Goal: Navigation & Orientation: Find specific page/section

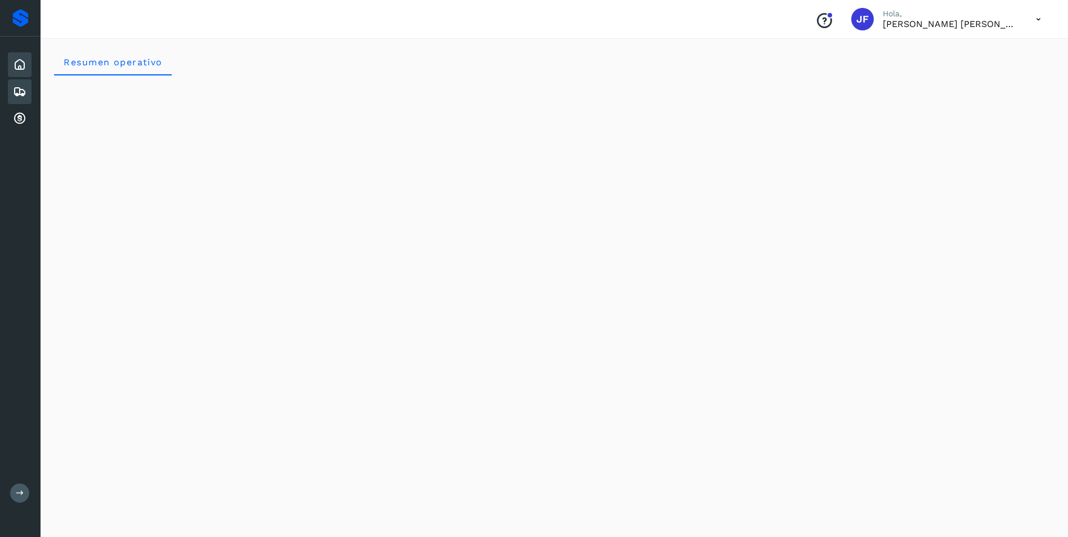
click at [19, 94] on icon at bounding box center [20, 92] width 14 height 14
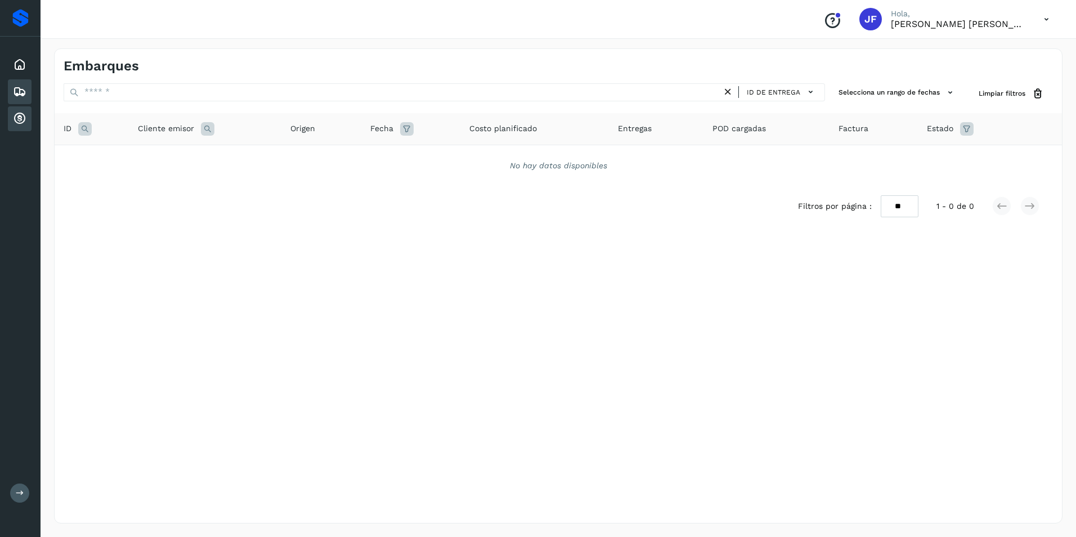
click at [21, 118] on icon at bounding box center [20, 119] width 14 height 14
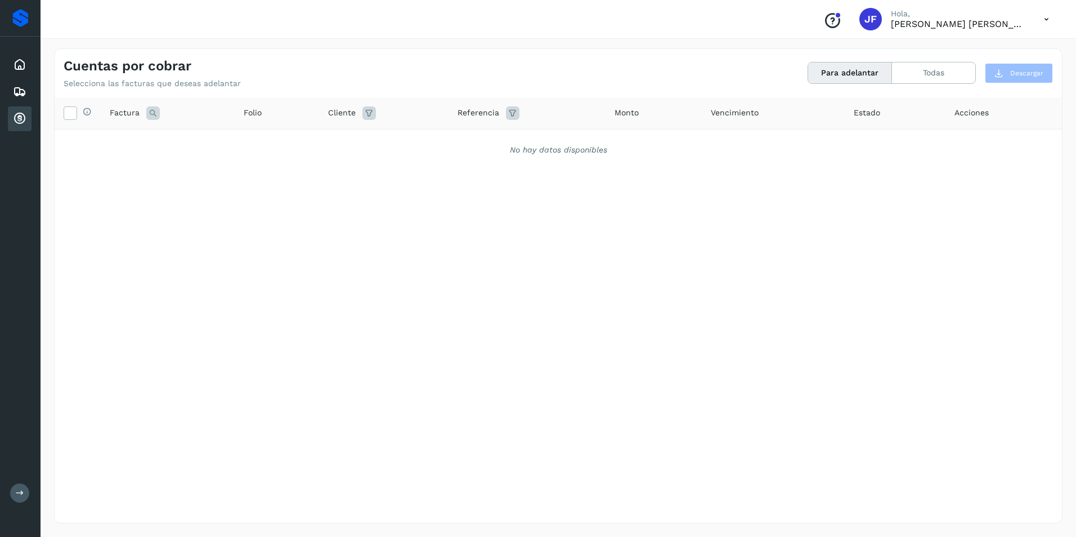
click at [1046, 20] on icon at bounding box center [1046, 19] width 23 height 23
drag, startPoint x: 974, startPoint y: 55, endPoint x: 878, endPoint y: 58, distance: 95.7
click at [973, 55] on div "Cerrar sesión" at bounding box center [991, 50] width 134 height 21
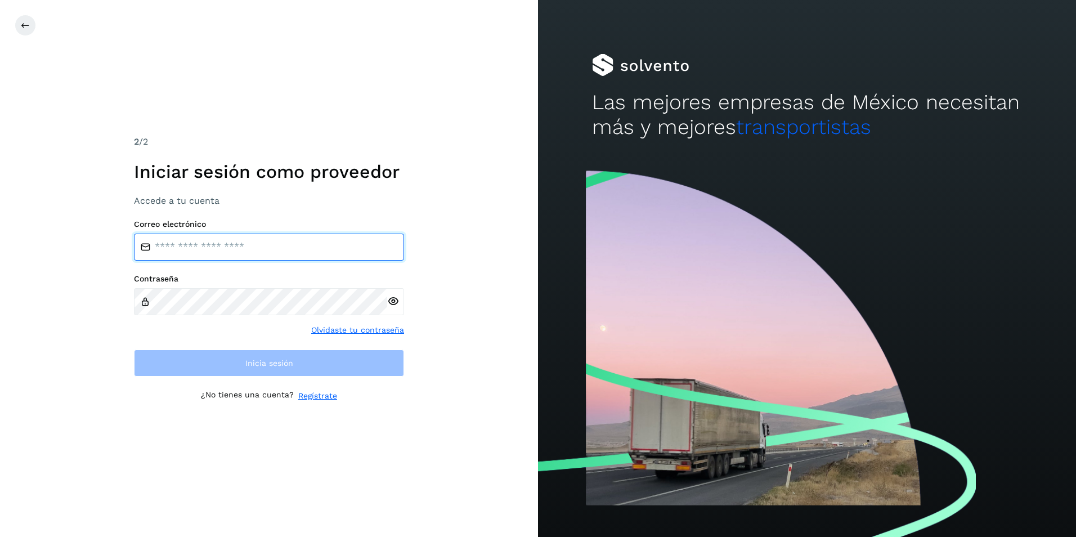
type input "**********"
